Goal: Information Seeking & Learning: Compare options

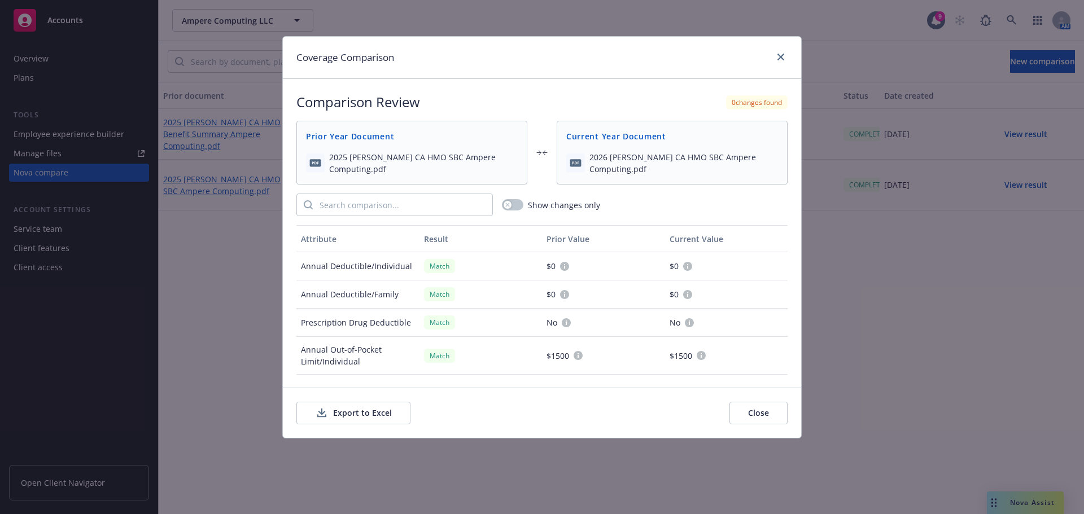
click at [763, 417] on button "Close" at bounding box center [759, 413] width 58 height 23
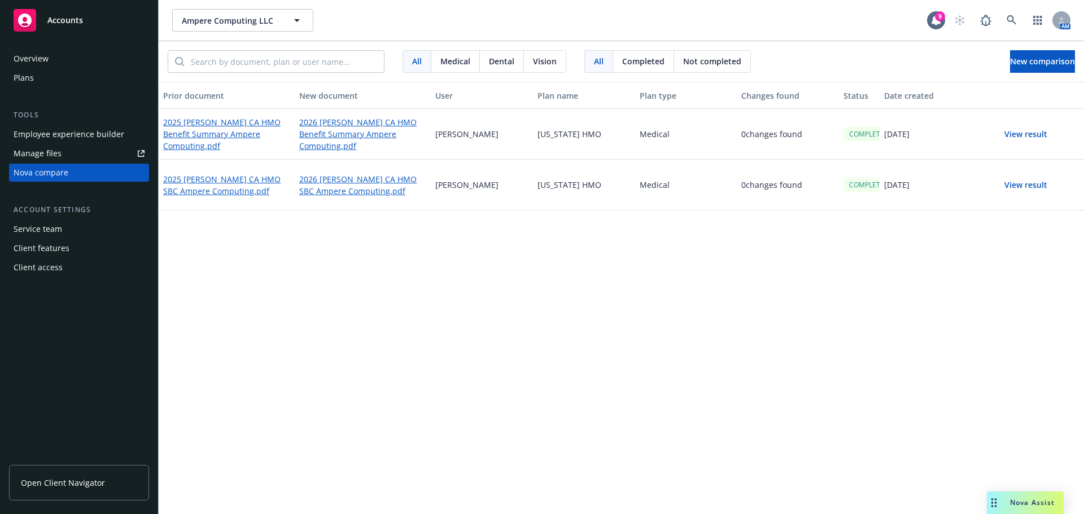
click at [1019, 134] on button "View result" at bounding box center [1025, 134] width 79 height 23
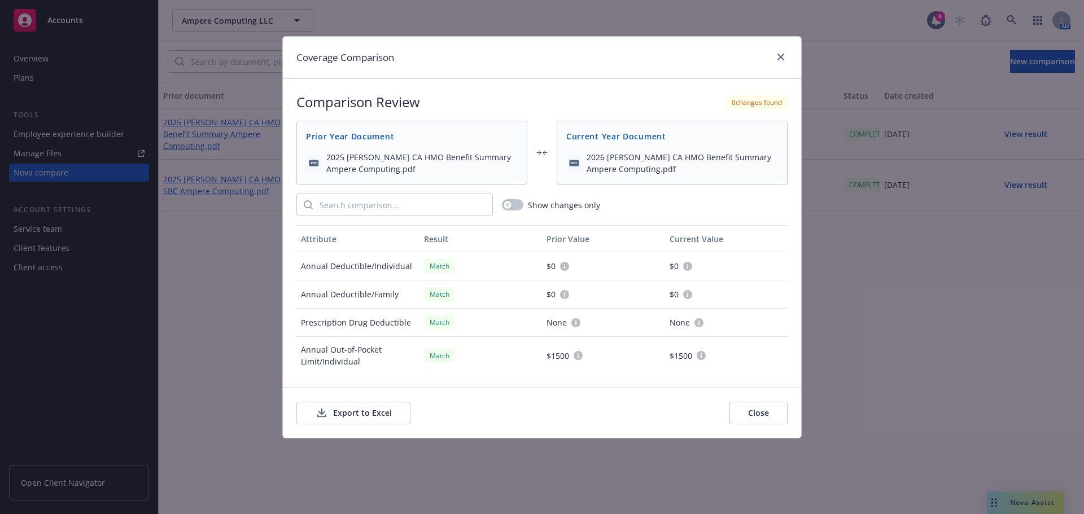
click at [374, 412] on button "Export to Excel" at bounding box center [353, 413] width 114 height 23
click at [781, 58] on icon "close" at bounding box center [781, 57] width 7 height 7
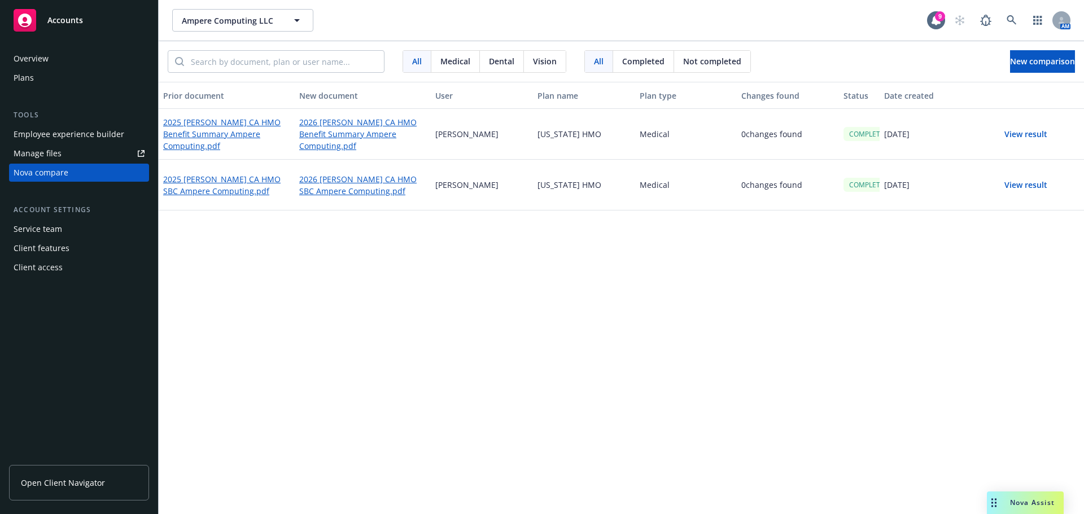
click at [1029, 184] on button "View result" at bounding box center [1025, 185] width 79 height 23
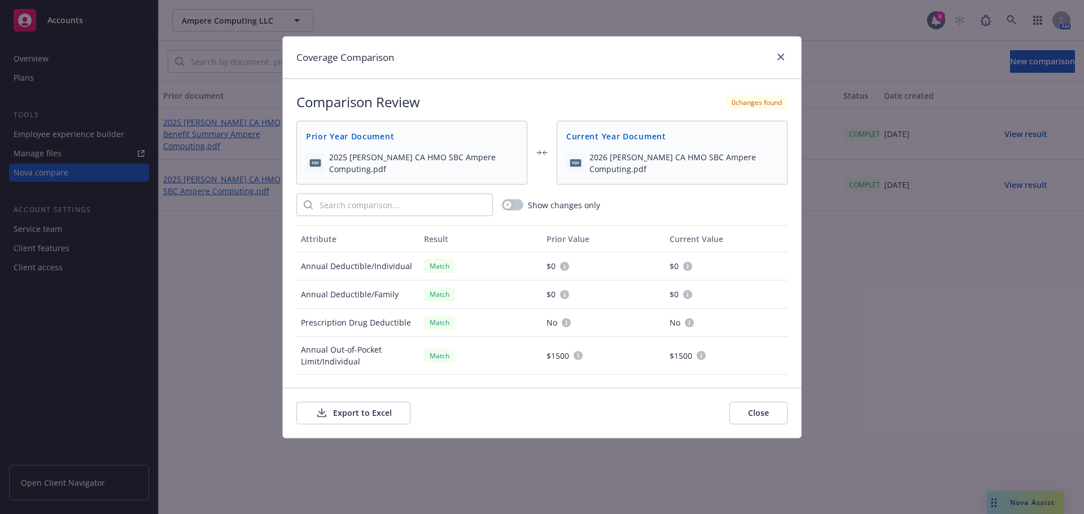
click at [770, 412] on button "Close" at bounding box center [759, 413] width 58 height 23
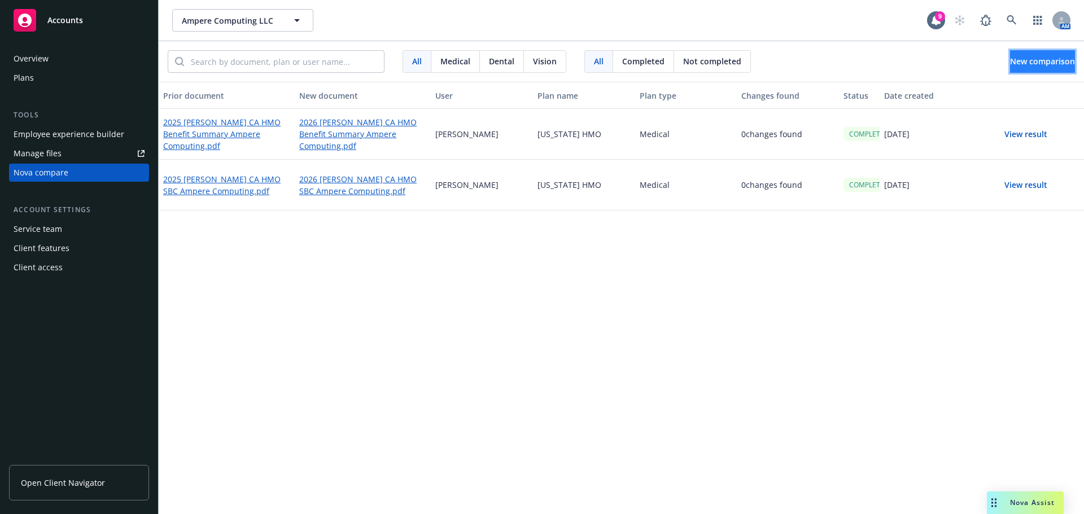
click at [1011, 57] on span "New comparison" at bounding box center [1042, 61] width 65 height 11
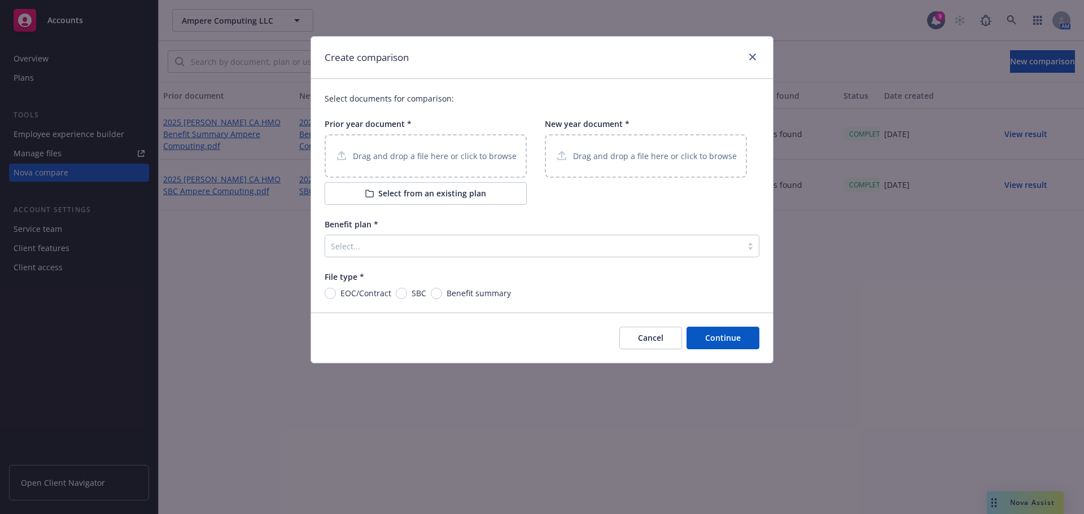
click at [416, 143] on div "Drag and drop a file here or click to browse" at bounding box center [426, 155] width 202 height 43
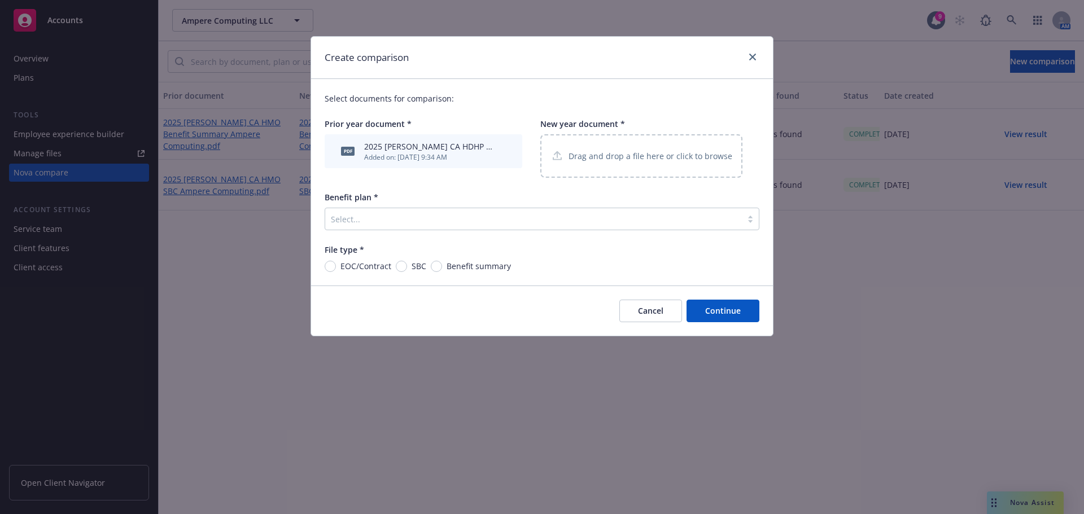
click at [622, 151] on p "Drag and drop a file here or click to browse" at bounding box center [651, 156] width 164 height 12
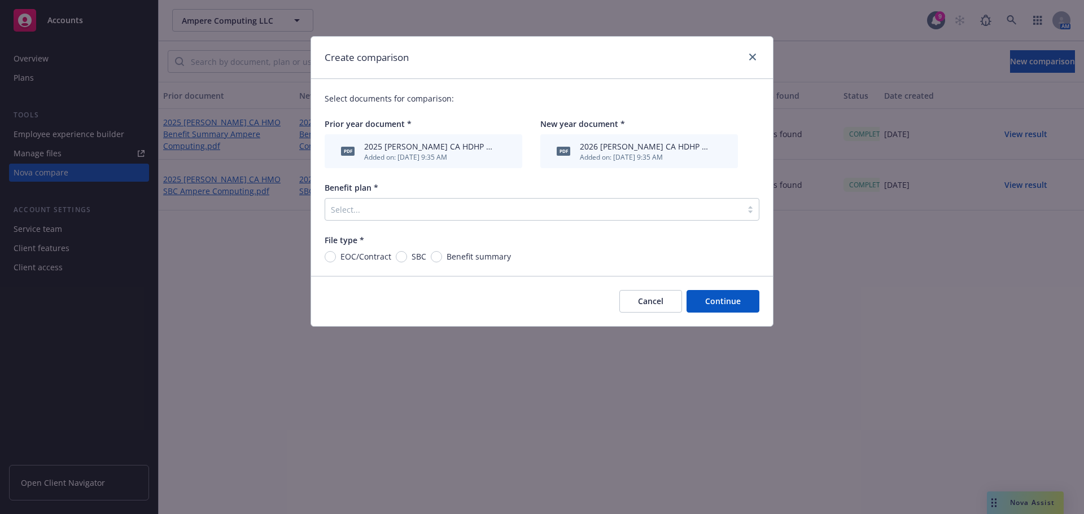
click at [402, 209] on div at bounding box center [533, 210] width 405 height 14
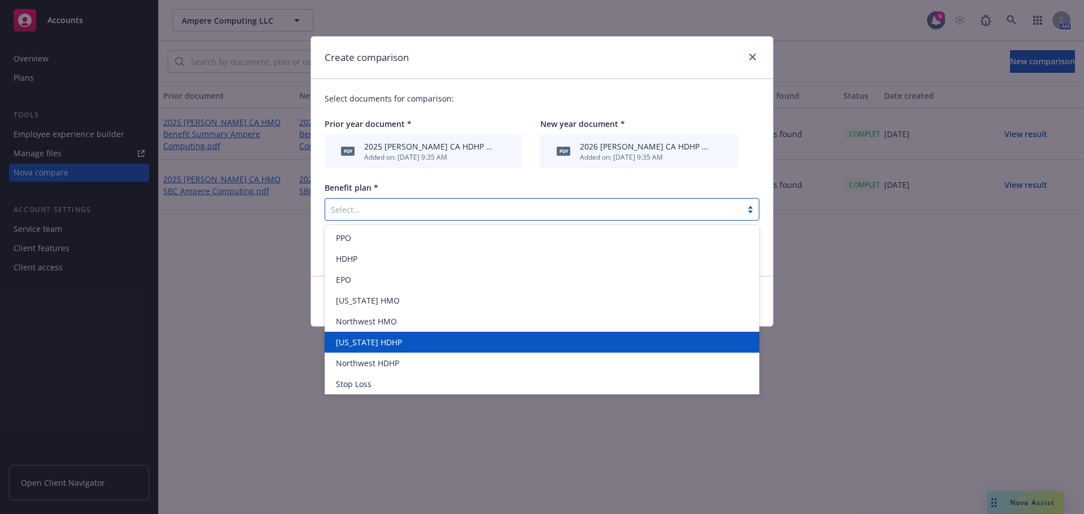
click at [407, 342] on div "[US_STATE] HDHP" at bounding box center [541, 343] width 421 height 12
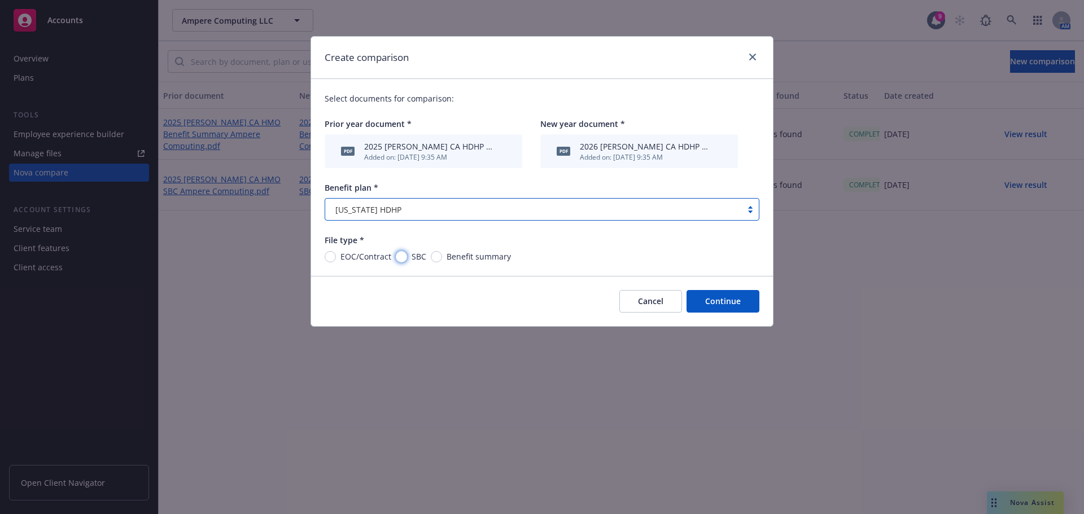
click at [405, 257] on input "SBC" at bounding box center [401, 256] width 11 height 11
radio input "true"
click at [730, 298] on button "Continue" at bounding box center [723, 301] width 73 height 23
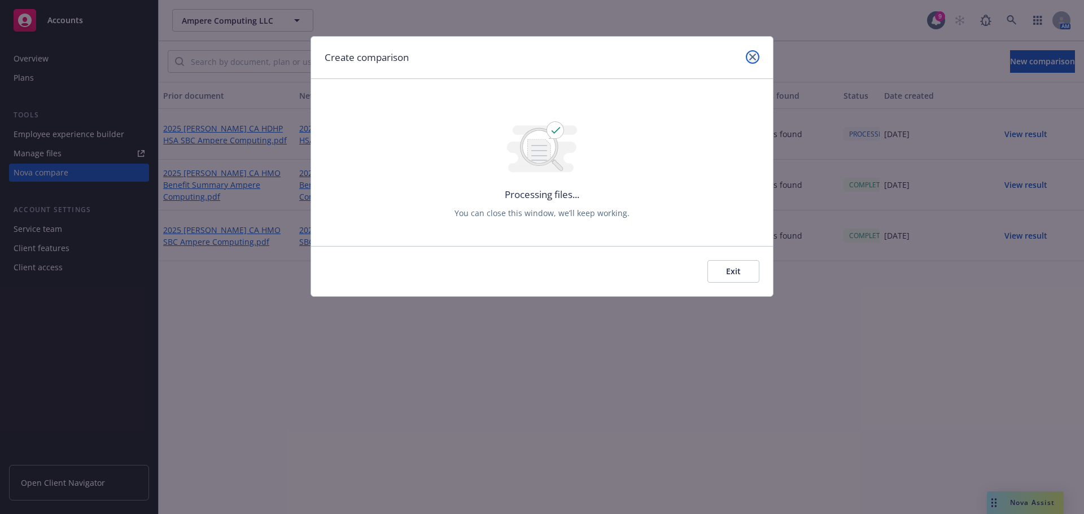
click at [755, 61] on link "close" at bounding box center [753, 57] width 14 height 14
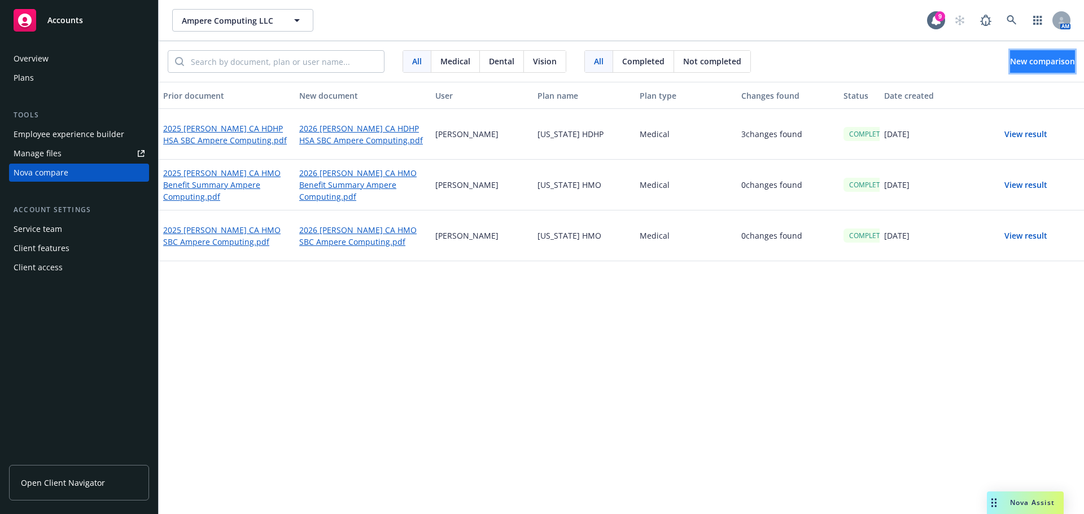
click at [1010, 61] on span "New comparison" at bounding box center [1042, 61] width 65 height 11
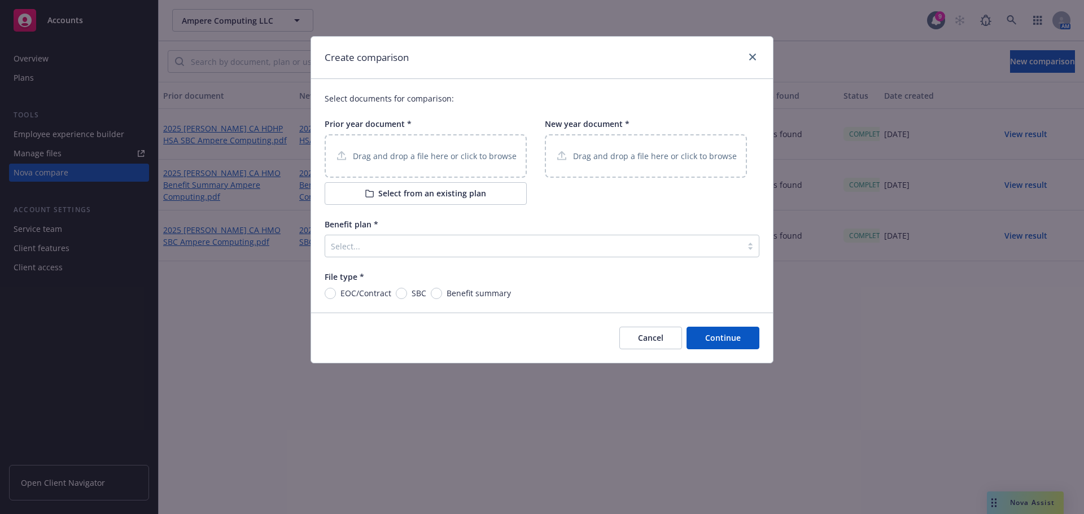
click at [650, 336] on button "Cancel" at bounding box center [650, 338] width 63 height 23
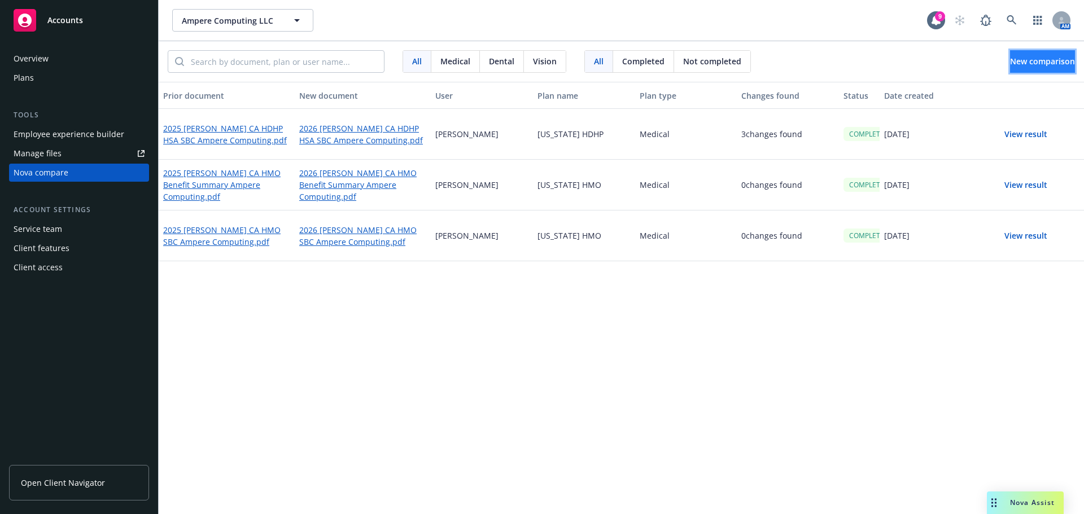
click at [1010, 55] on button "New comparison" at bounding box center [1042, 61] width 65 height 23
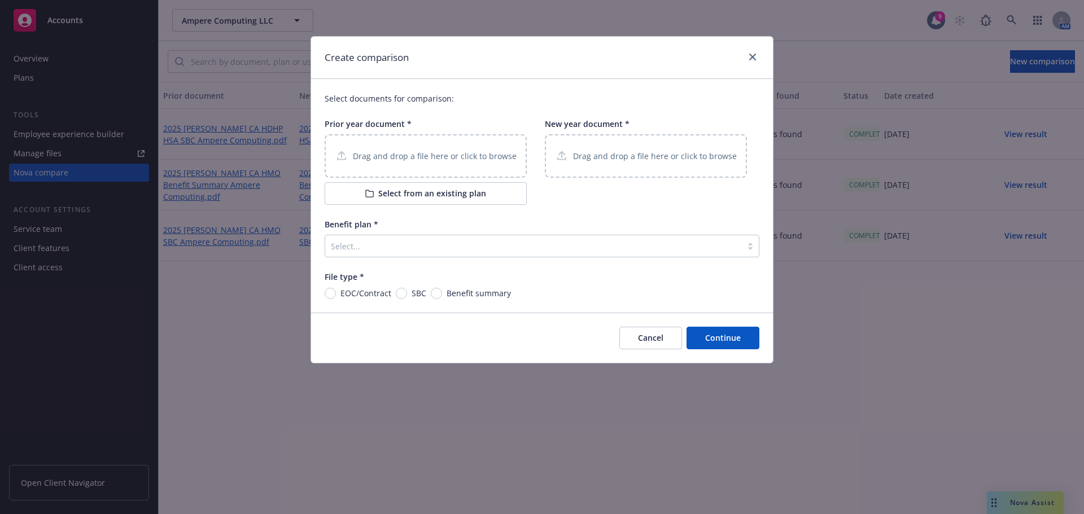
click at [411, 145] on div "Drag and drop a file here or click to browse" at bounding box center [426, 155] width 202 height 43
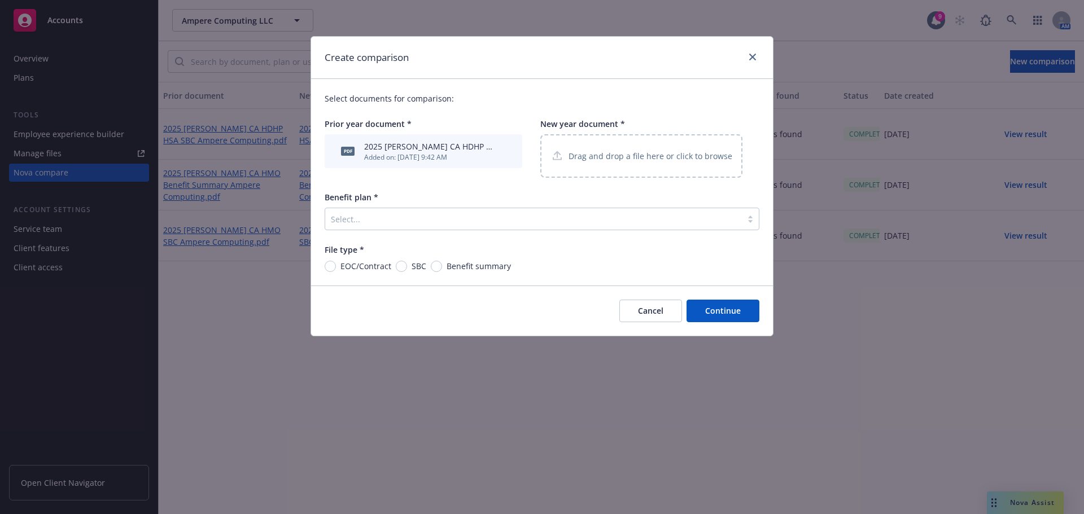
click at [613, 160] on p "Drag and drop a file here or click to browse" at bounding box center [651, 156] width 164 height 12
click at [436, 263] on input "Benefit summary" at bounding box center [436, 266] width 11 height 11
radio input "true"
click at [411, 222] on div "Select documents for comparison: Prior year document * pdf 2025 [PERSON_NAME] C…" at bounding box center [542, 182] width 462 height 207
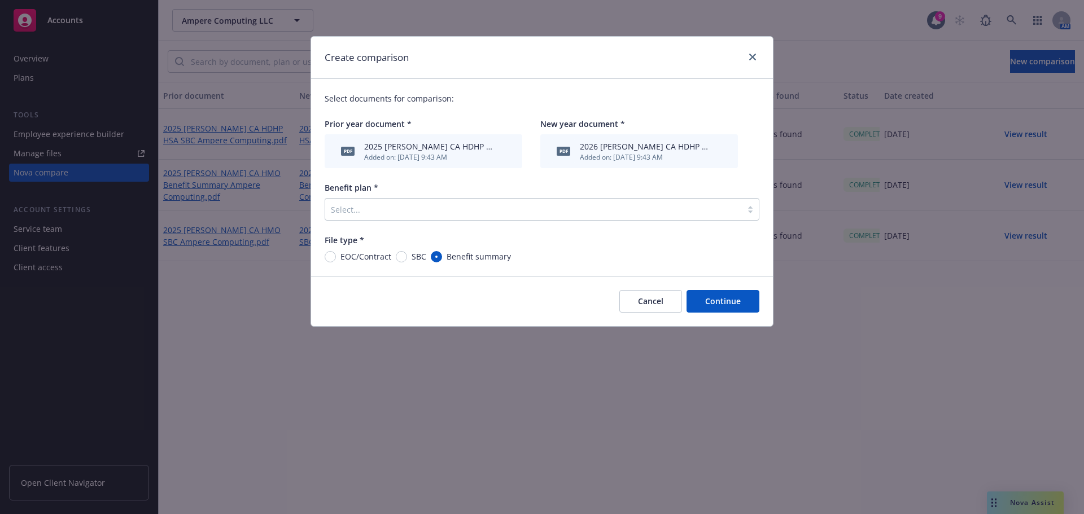
click at [393, 211] on div at bounding box center [533, 210] width 405 height 14
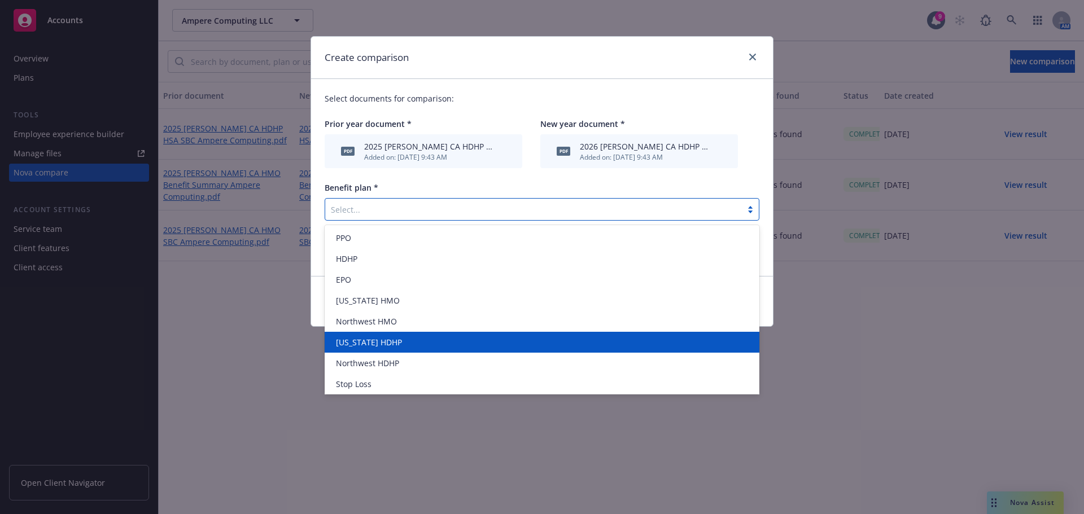
click at [381, 335] on div "[US_STATE] HDHP" at bounding box center [542, 342] width 435 height 21
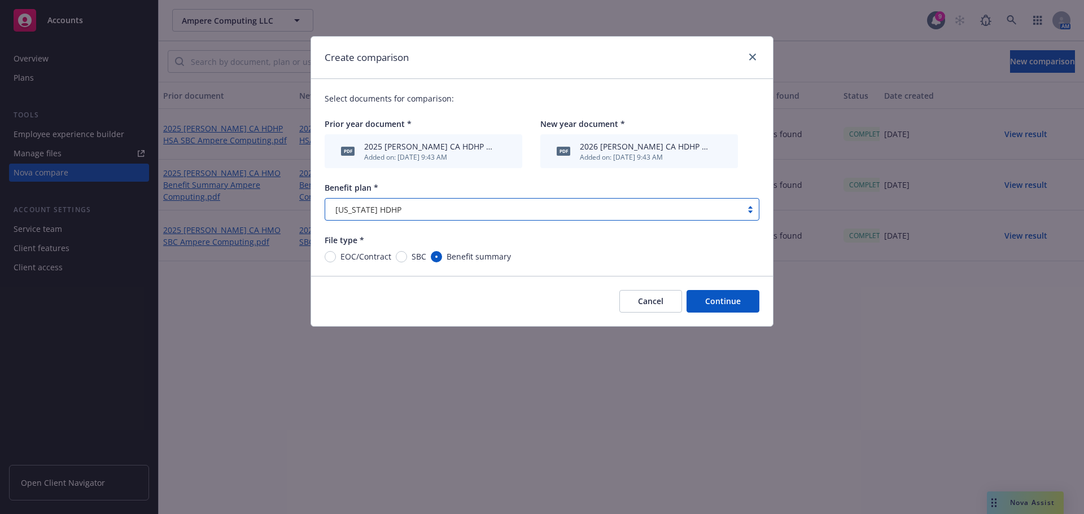
click at [727, 294] on button "Continue" at bounding box center [723, 301] width 73 height 23
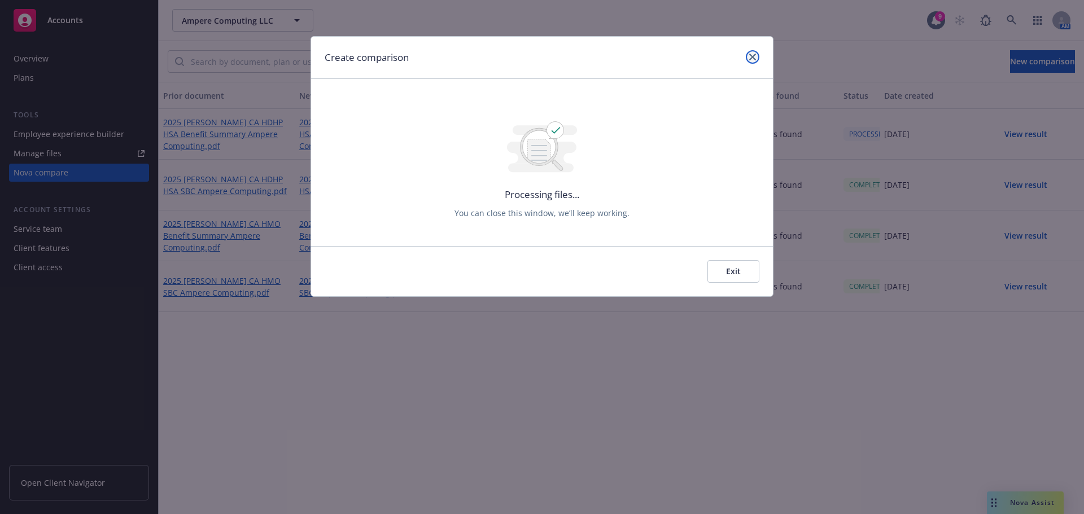
click at [750, 51] on link "close" at bounding box center [753, 57] width 14 height 14
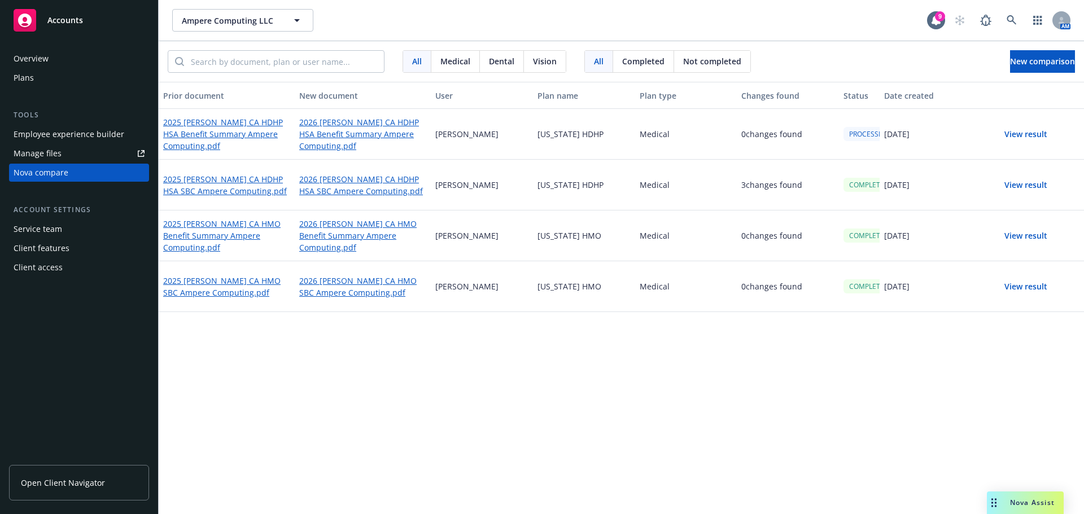
click at [1022, 181] on button "View result" at bounding box center [1025, 185] width 79 height 23
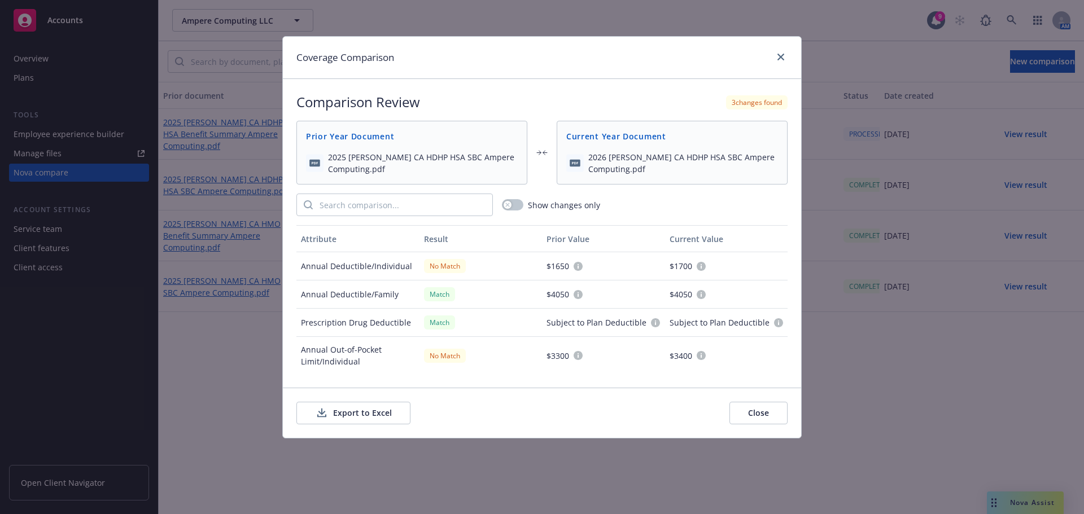
click at [375, 411] on button "Export to Excel" at bounding box center [353, 413] width 114 height 23
click at [779, 58] on icon "close" at bounding box center [781, 57] width 7 height 7
